Goal: Task Accomplishment & Management: Use online tool/utility

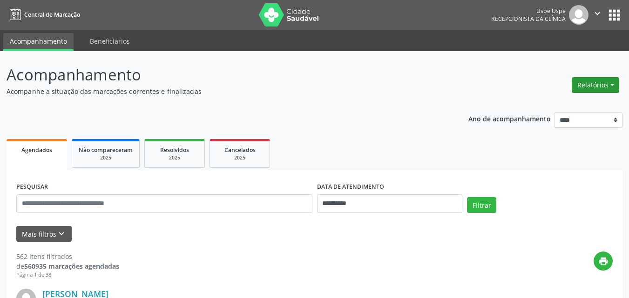
click at [613, 83] on button "Relatórios" at bounding box center [594, 85] width 47 height 16
click at [562, 103] on link "Agendamentos" at bounding box center [568, 105] width 100 height 13
select select "*"
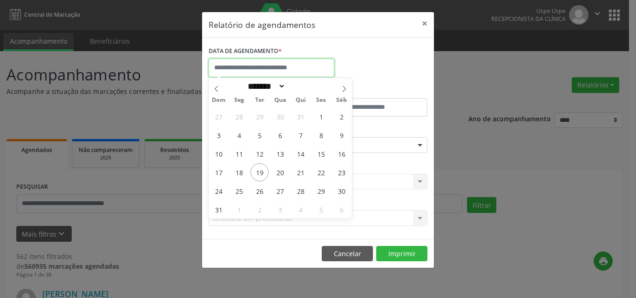
click at [289, 67] on input "text" at bounding box center [271, 68] width 126 height 19
click at [257, 171] on span "19" at bounding box center [259, 172] width 18 height 18
type input "**********"
click at [257, 171] on span "19" at bounding box center [259, 172] width 18 height 18
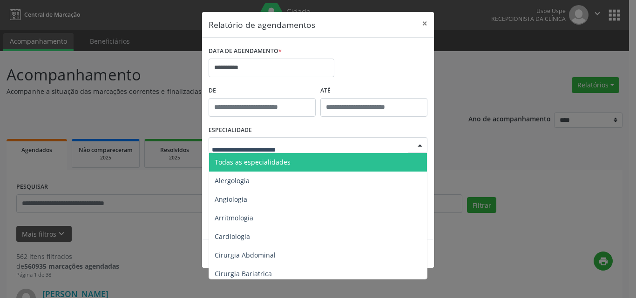
click at [251, 163] on span "Todas as especialidades" at bounding box center [252, 162] width 76 height 9
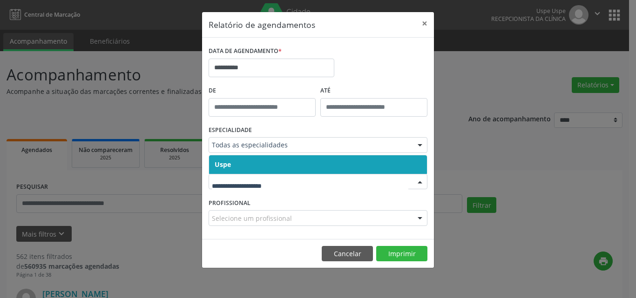
drag, startPoint x: 240, startPoint y: 167, endPoint x: 243, endPoint y: 174, distance: 7.9
click at [240, 167] on span "Uspe" at bounding box center [318, 164] width 218 height 19
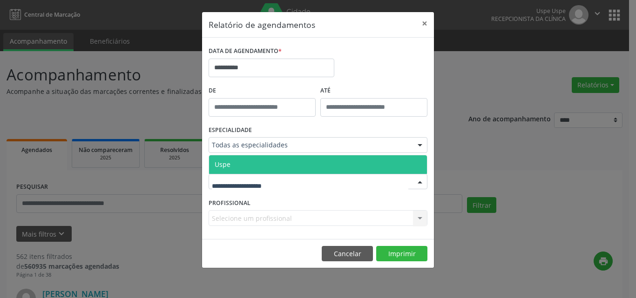
click at [244, 165] on span "Uspe" at bounding box center [318, 164] width 218 height 19
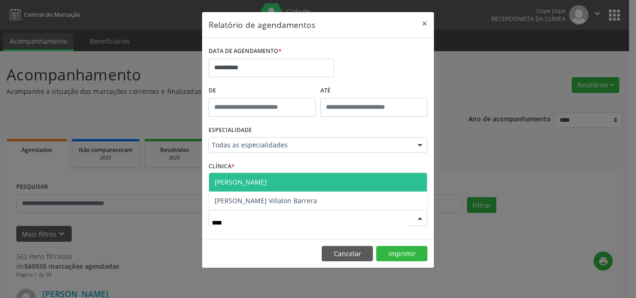
type input "*****"
click at [285, 183] on span "[PERSON_NAME]" at bounding box center [318, 182] width 218 height 19
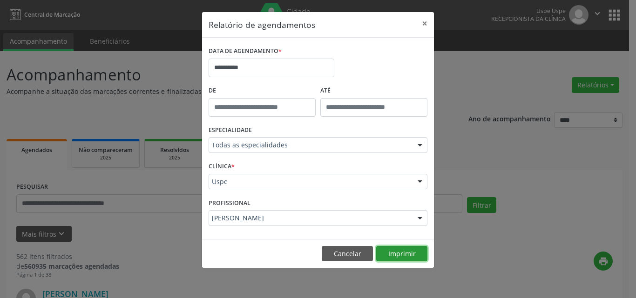
click at [396, 254] on button "Imprimir" at bounding box center [401, 254] width 51 height 16
